Goal: Task Accomplishment & Management: Manage account settings

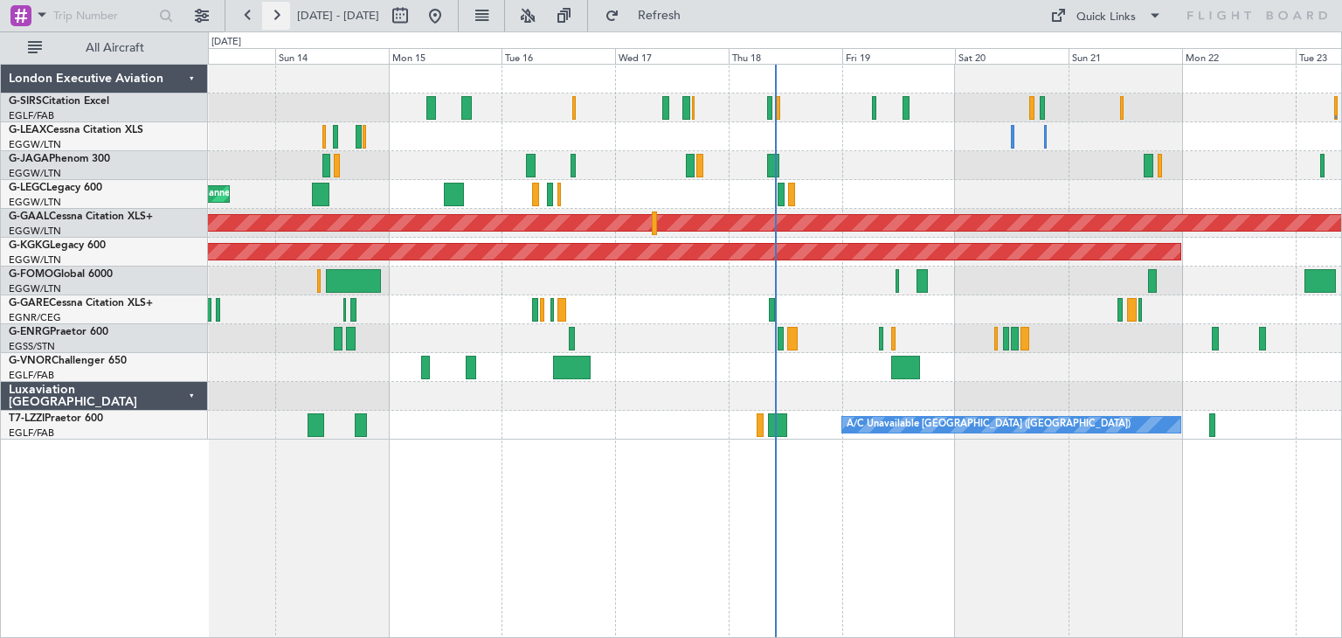
click at [263, 11] on button at bounding box center [276, 16] width 28 height 28
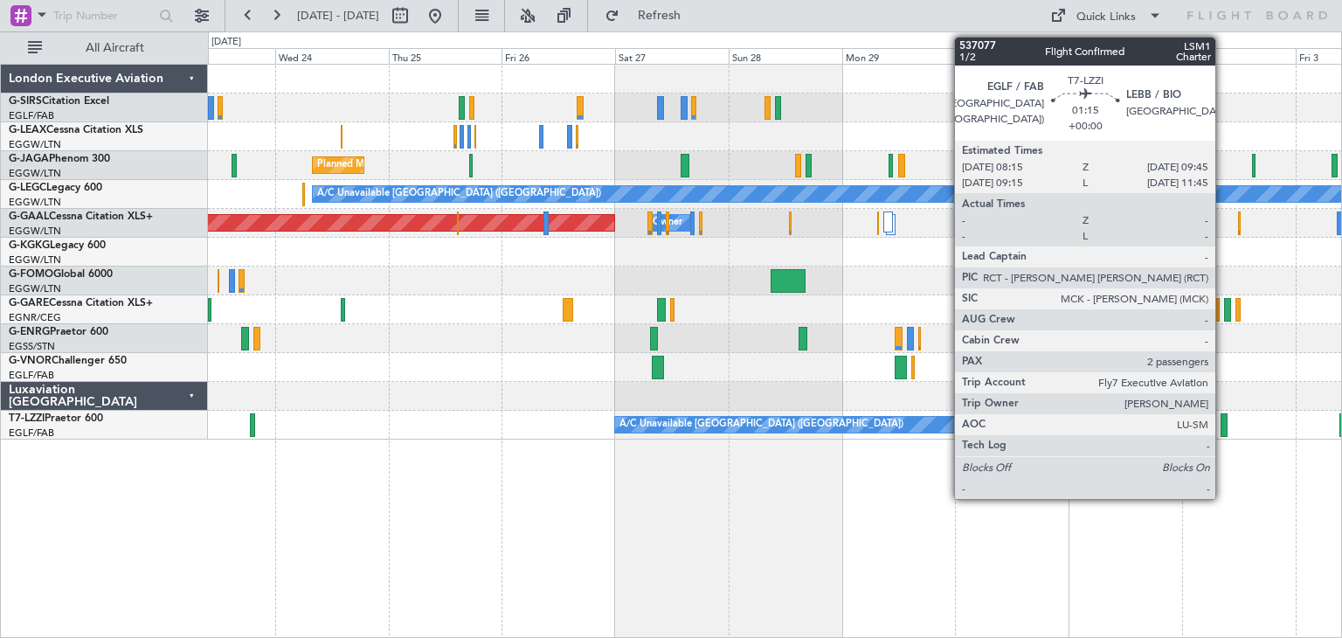
click at [1223, 427] on div at bounding box center [1225, 425] width 8 height 24
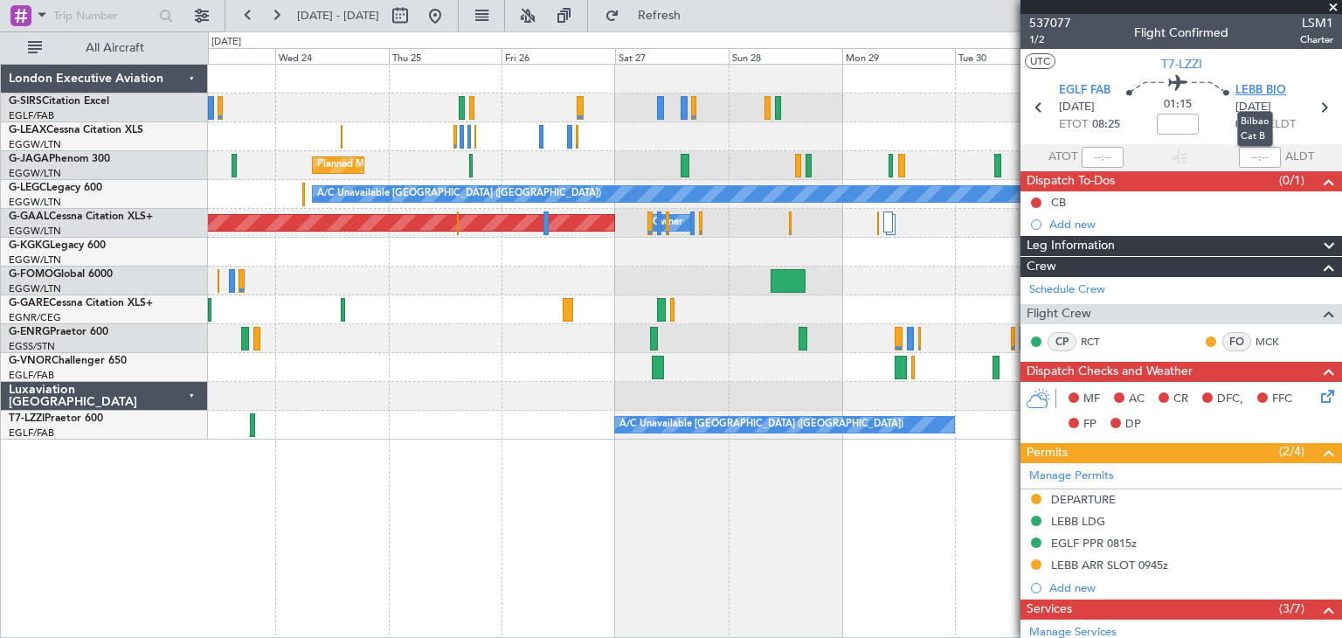
click at [1252, 92] on span "LEBB BIO" at bounding box center [1261, 90] width 51 height 17
click at [869, 512] on div "Planned Maint [GEOGRAPHIC_DATA] ([GEOGRAPHIC_DATA]) A/C Unavailable [GEOGRAPHIC…" at bounding box center [775, 351] width 1134 height 574
click at [1332, 8] on span at bounding box center [1333, 8] width 17 height 16
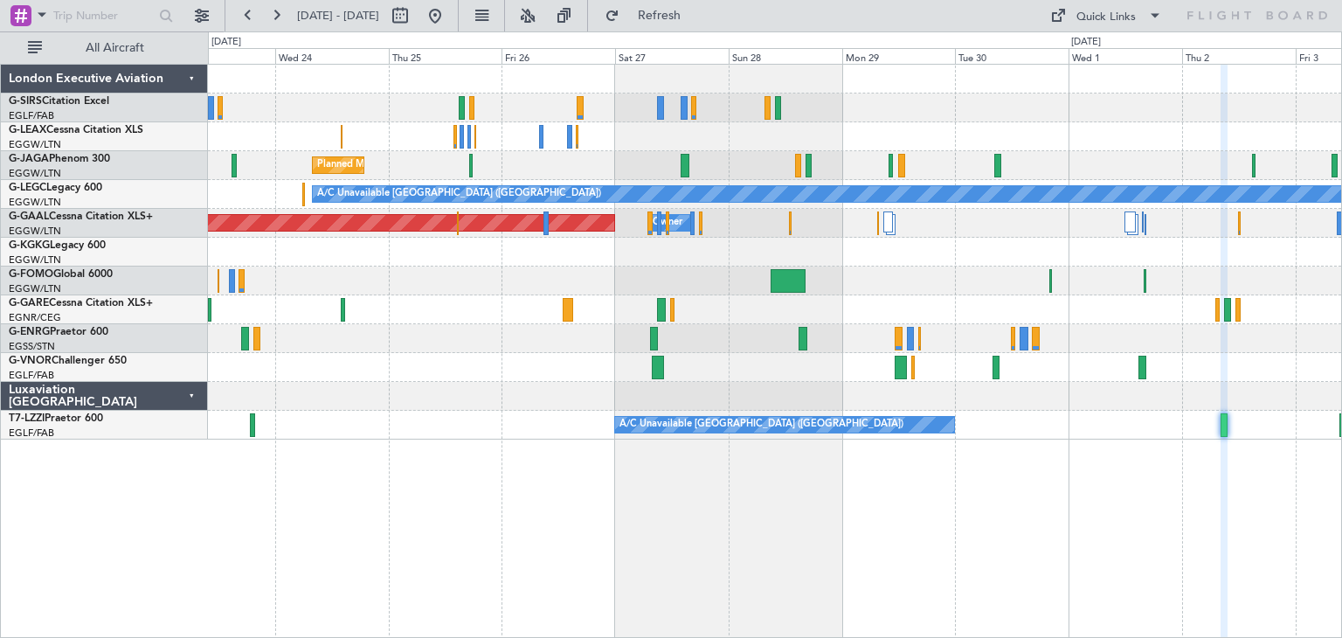
type input "0"
click at [268, 14] on button at bounding box center [276, 16] width 28 height 28
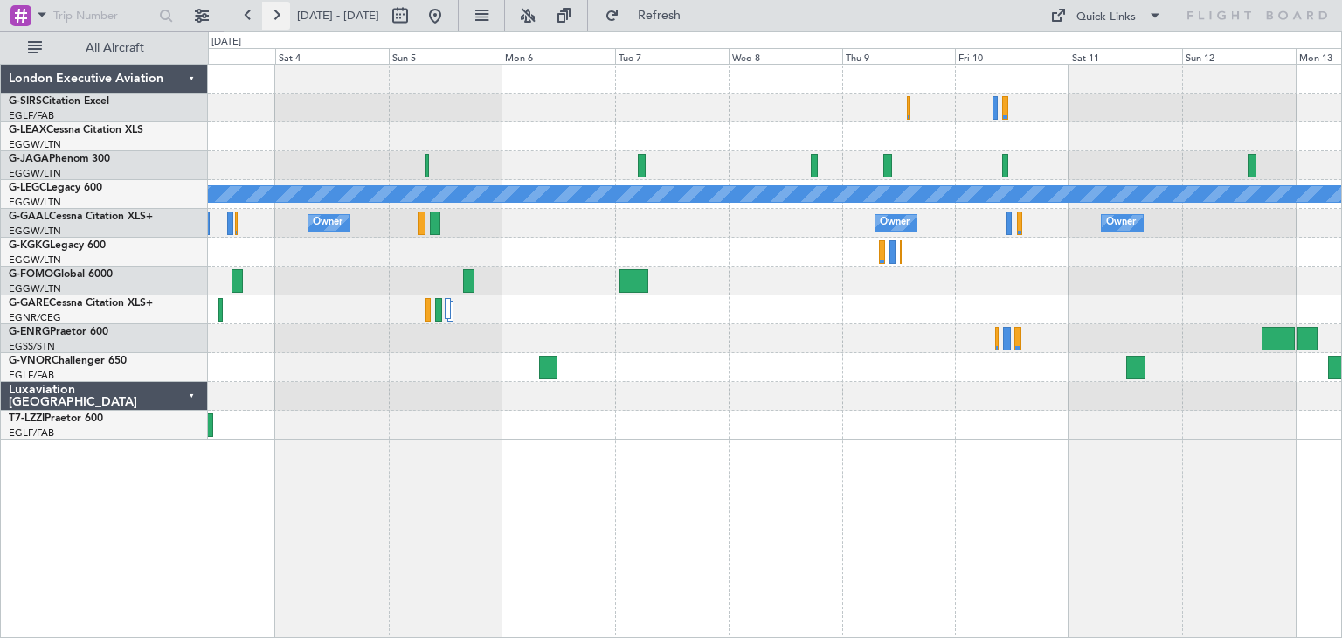
click at [263, 10] on button at bounding box center [276, 16] width 28 height 28
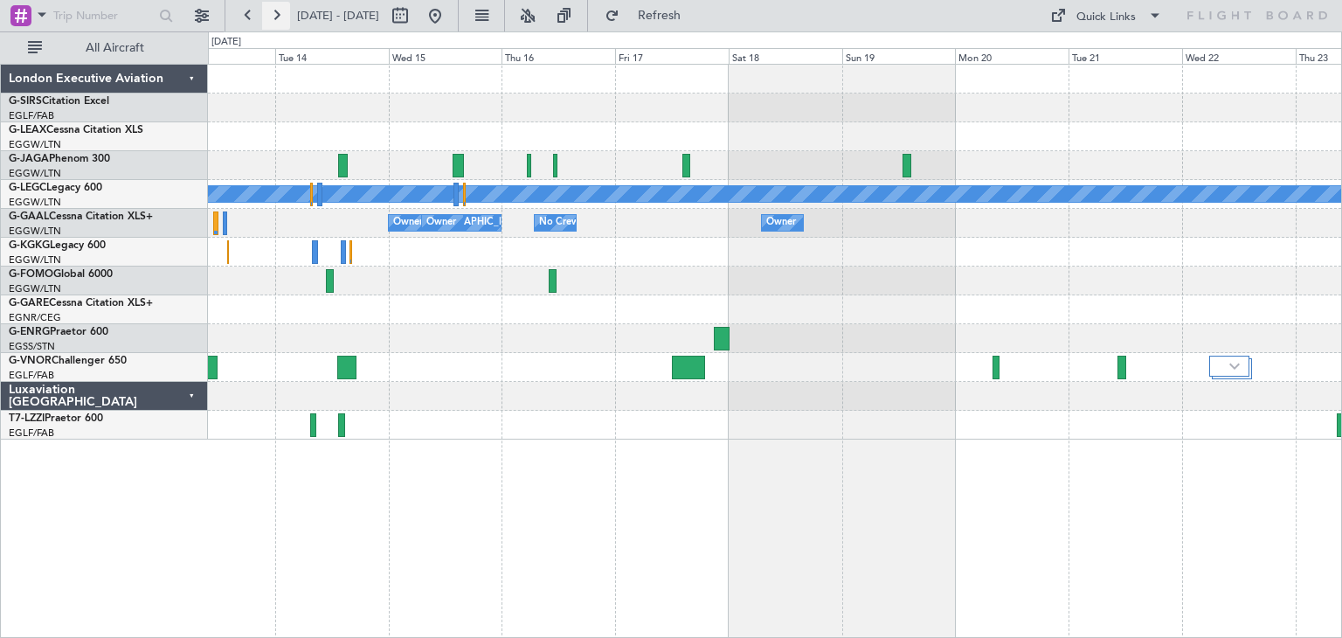
click at [271, 17] on button at bounding box center [276, 16] width 28 height 28
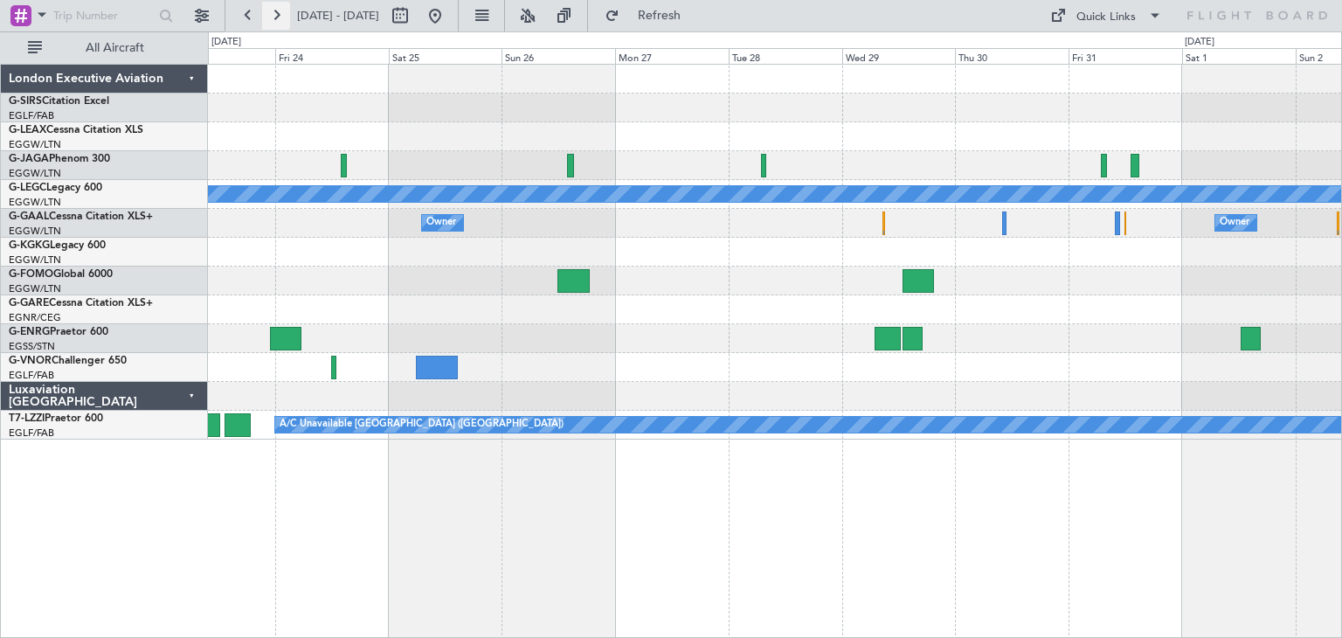
click at [264, 17] on button at bounding box center [276, 16] width 28 height 28
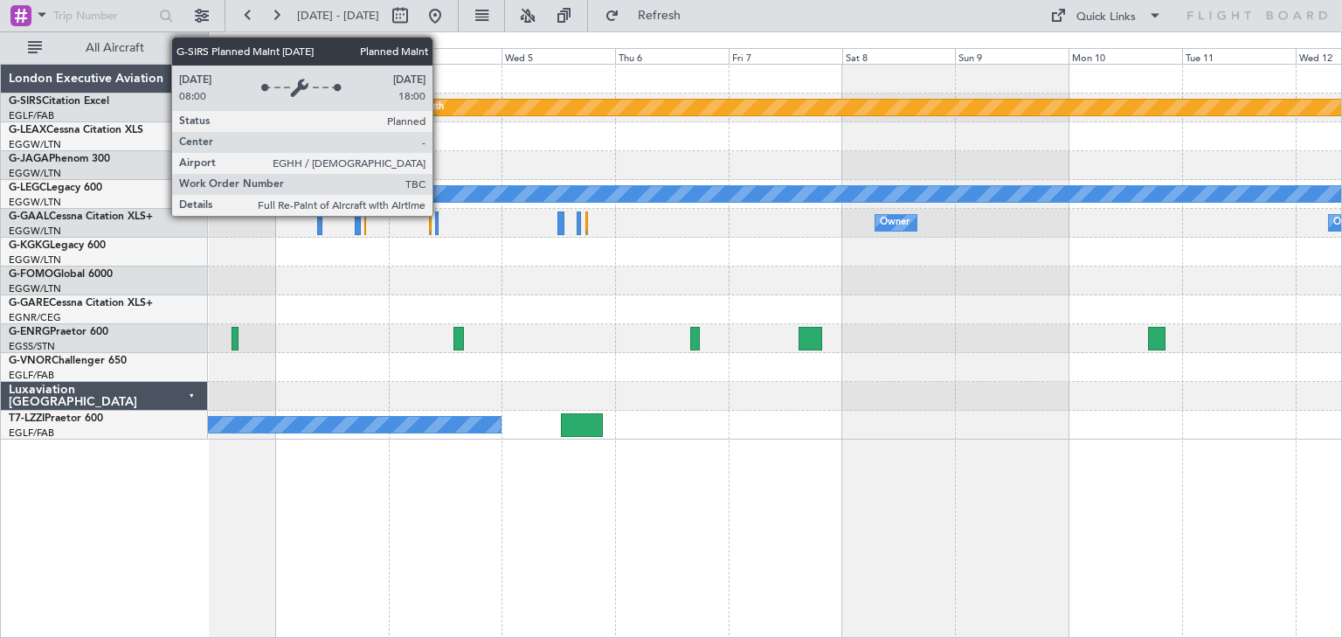
click at [455, 95] on div "Planned Maint Bournemouth Planned Maint [GEOGRAPHIC_DATA]" at bounding box center [774, 107] width 1133 height 29
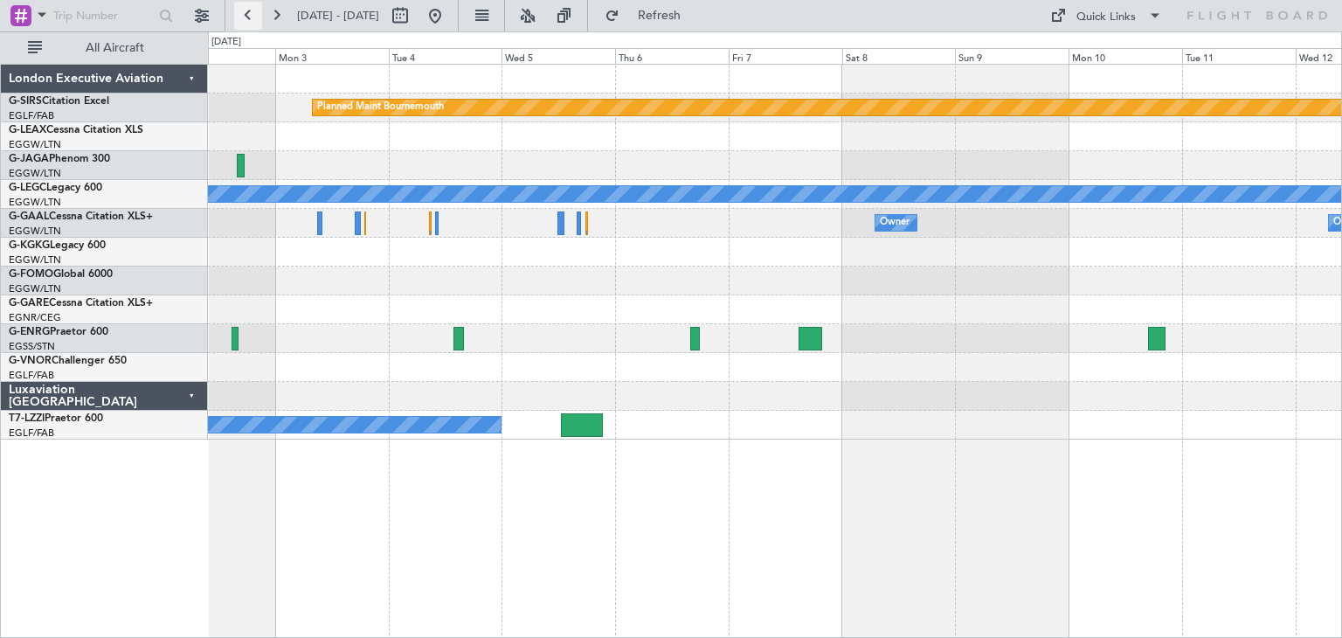
click at [245, 15] on button at bounding box center [248, 16] width 28 height 28
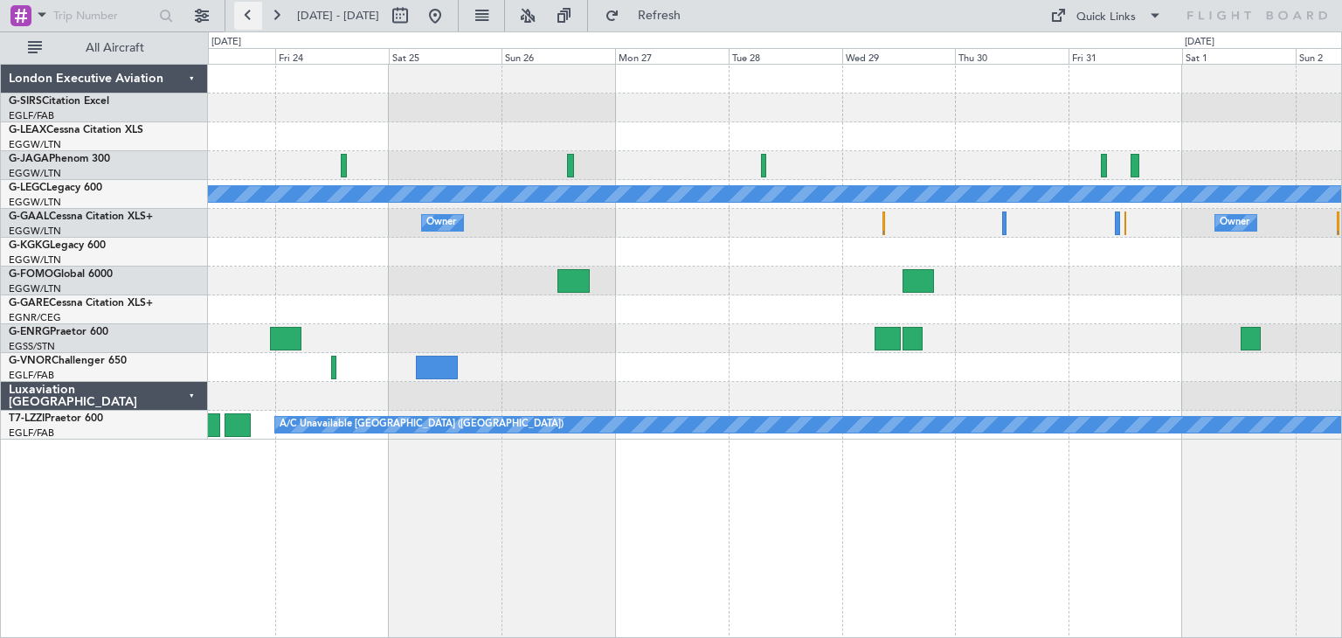
click at [245, 15] on button at bounding box center [248, 16] width 28 height 28
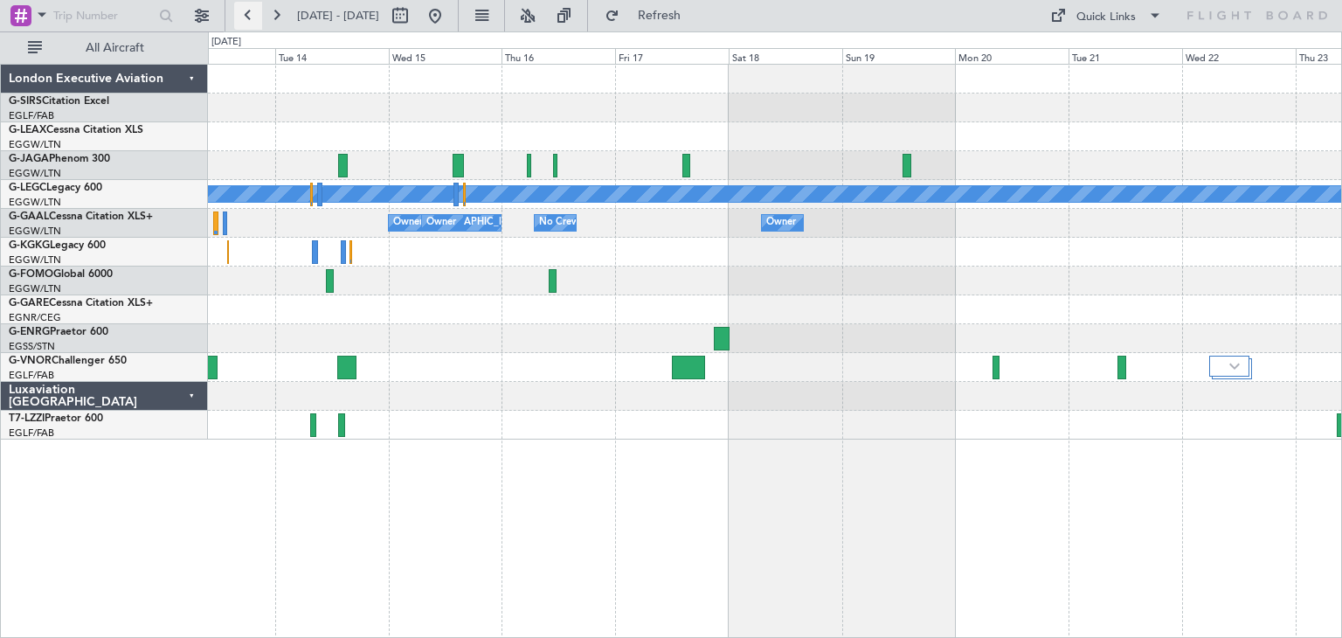
click at [246, 13] on button at bounding box center [248, 16] width 28 height 28
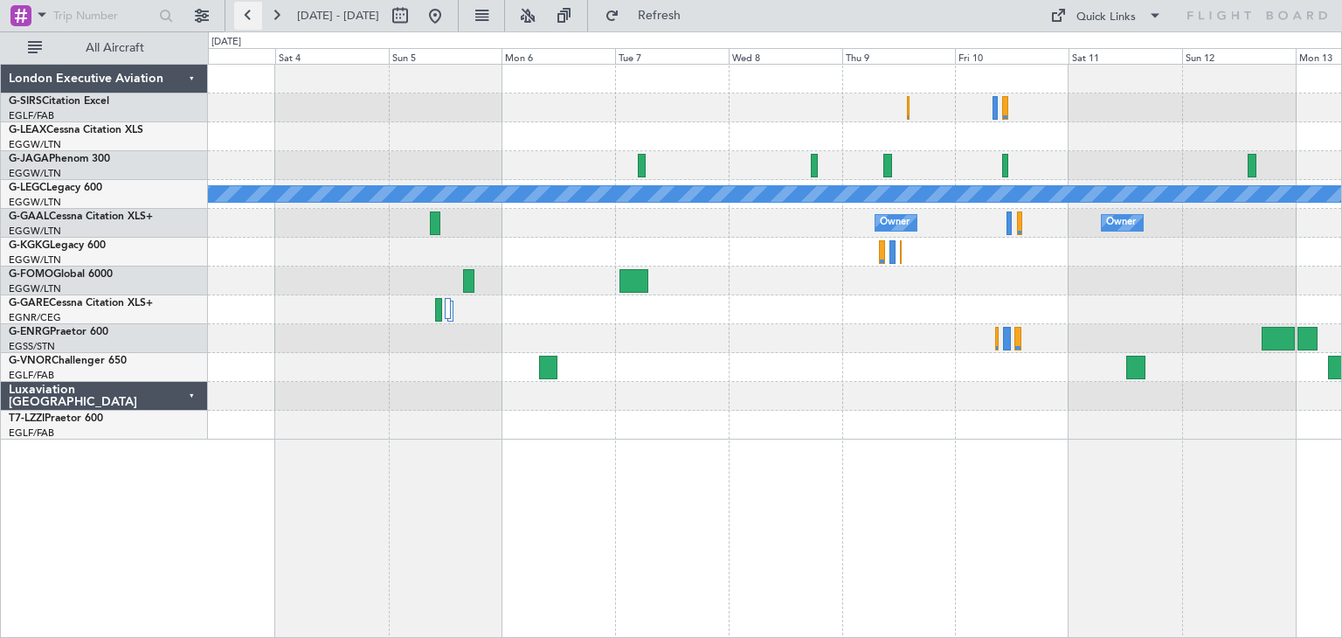
click at [246, 13] on button at bounding box center [248, 16] width 28 height 28
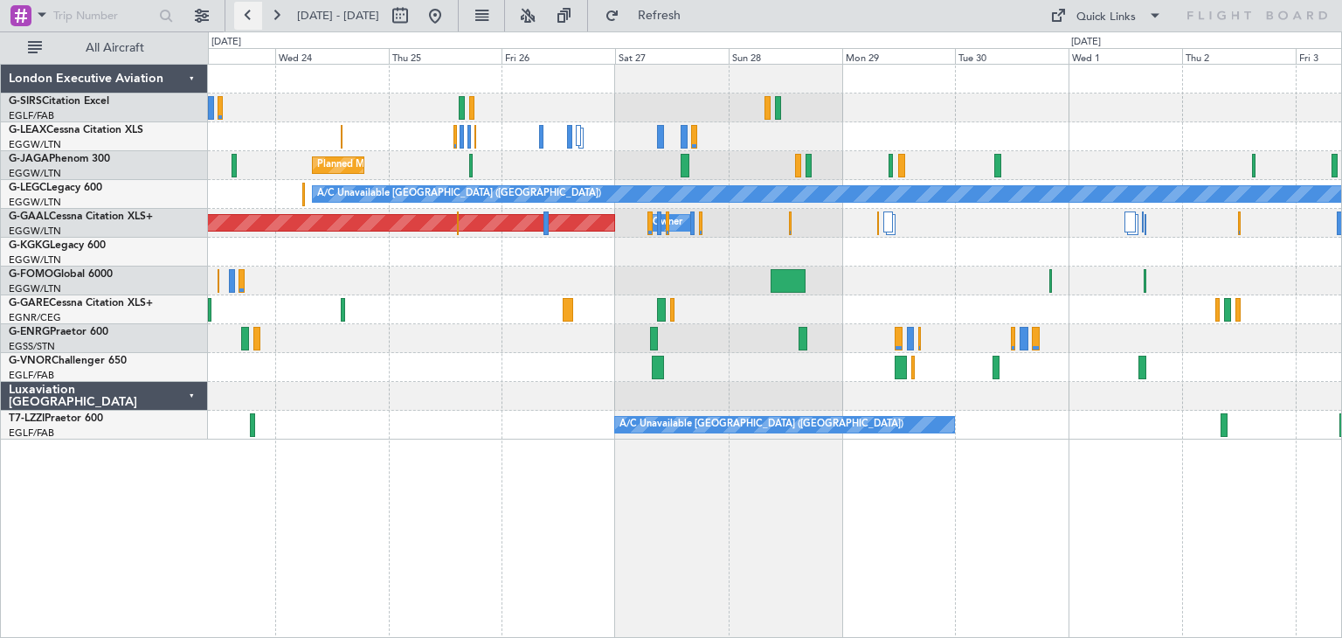
click at [246, 13] on button at bounding box center [248, 16] width 28 height 28
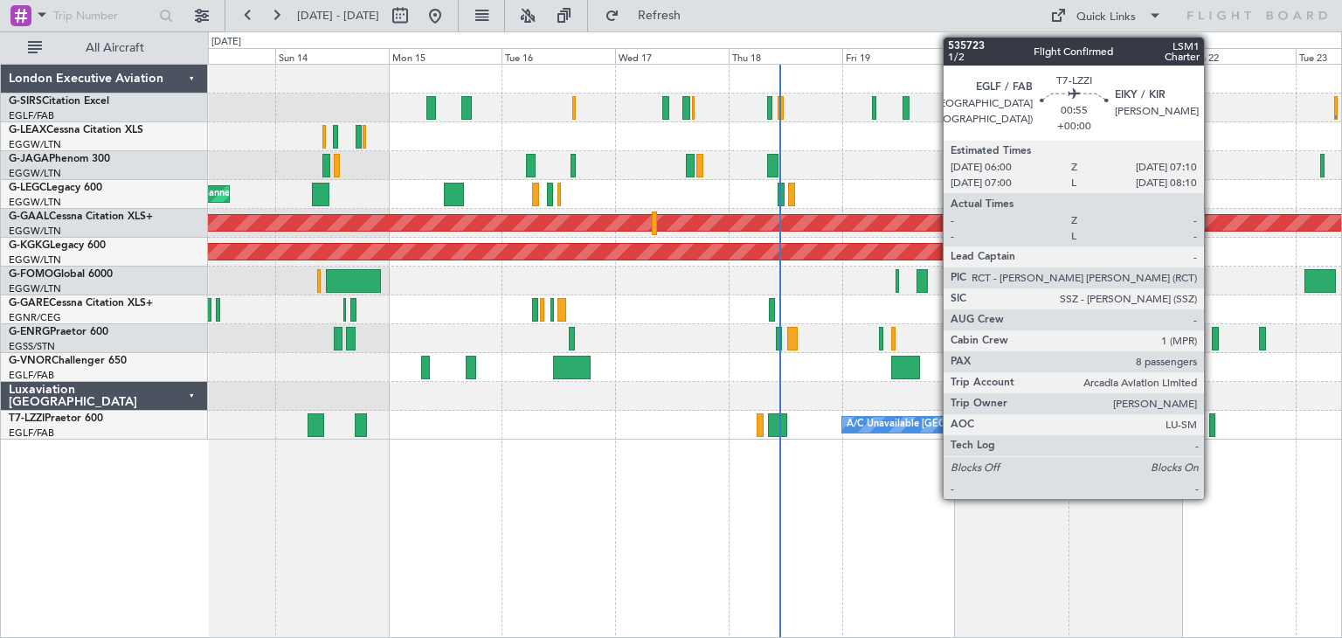
click at [1212, 426] on div at bounding box center [1212, 425] width 6 height 24
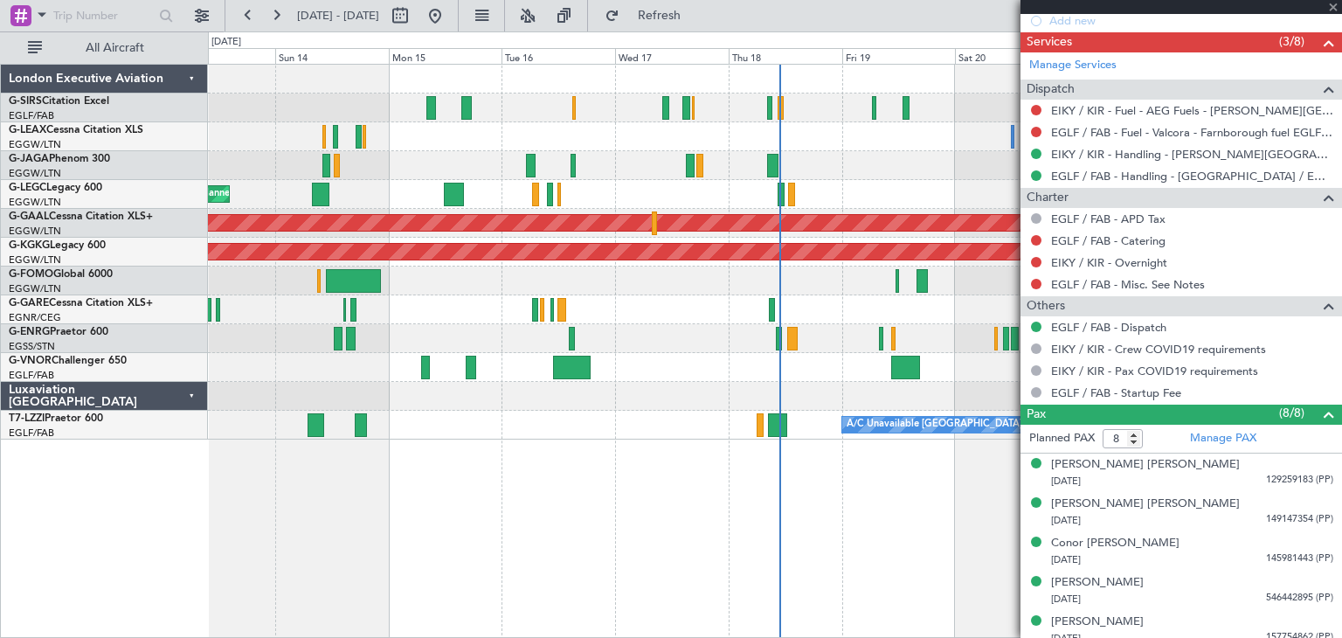
scroll to position [751, 0]
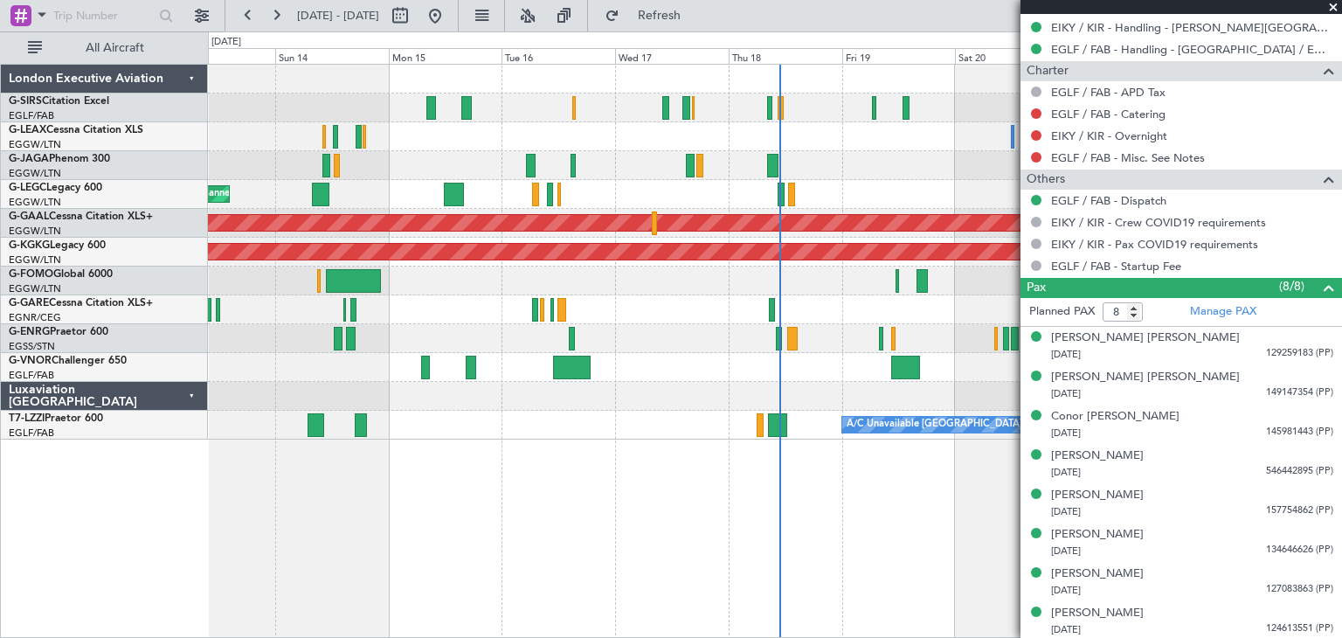
click at [1333, 4] on span at bounding box center [1333, 8] width 17 height 16
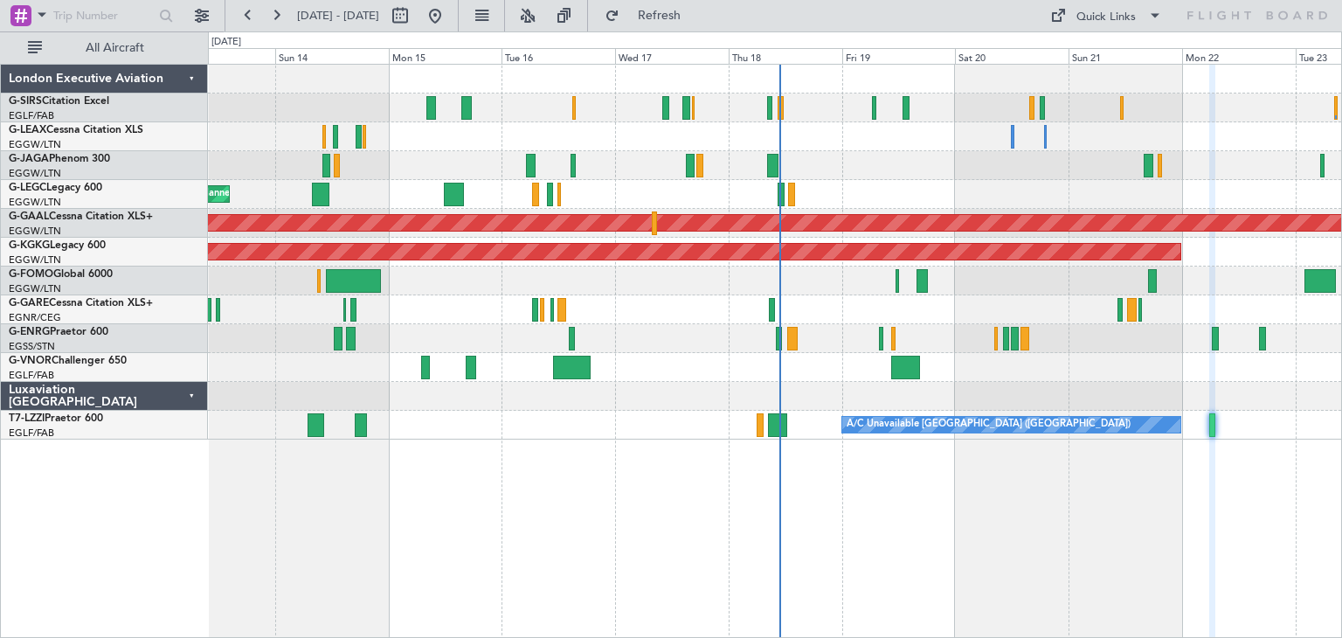
type input "0"
